Goal: Navigation & Orientation: Find specific page/section

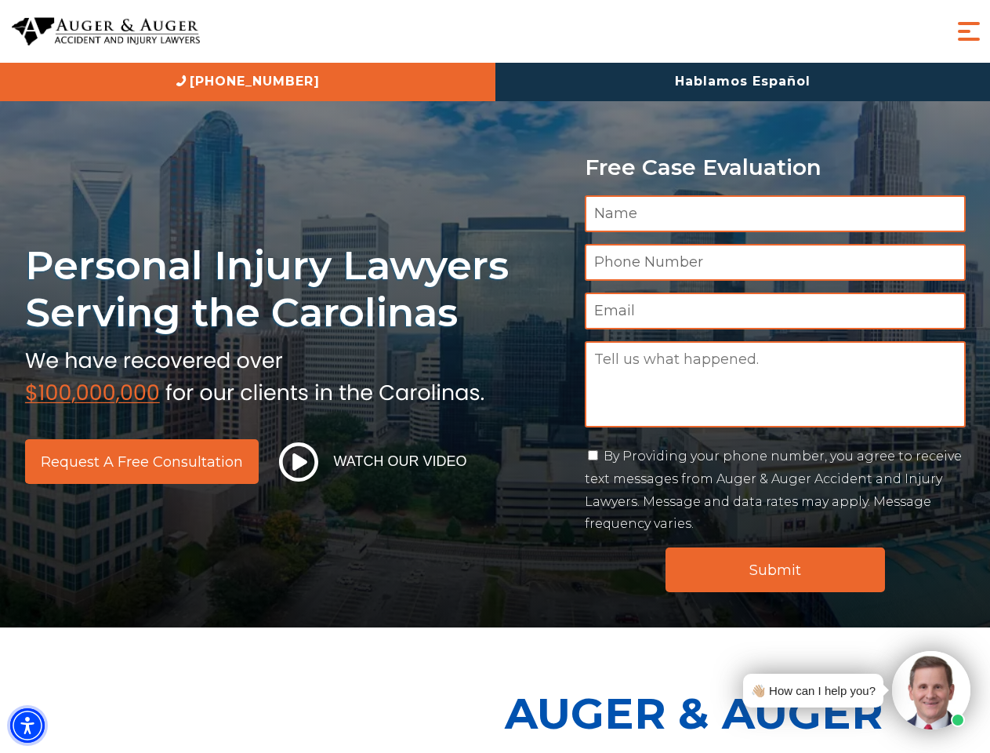
click at [27, 725] on img "Accessibility Menu" at bounding box center [27, 725] width 34 height 34
